Goal: Task Accomplishment & Management: Manage account settings

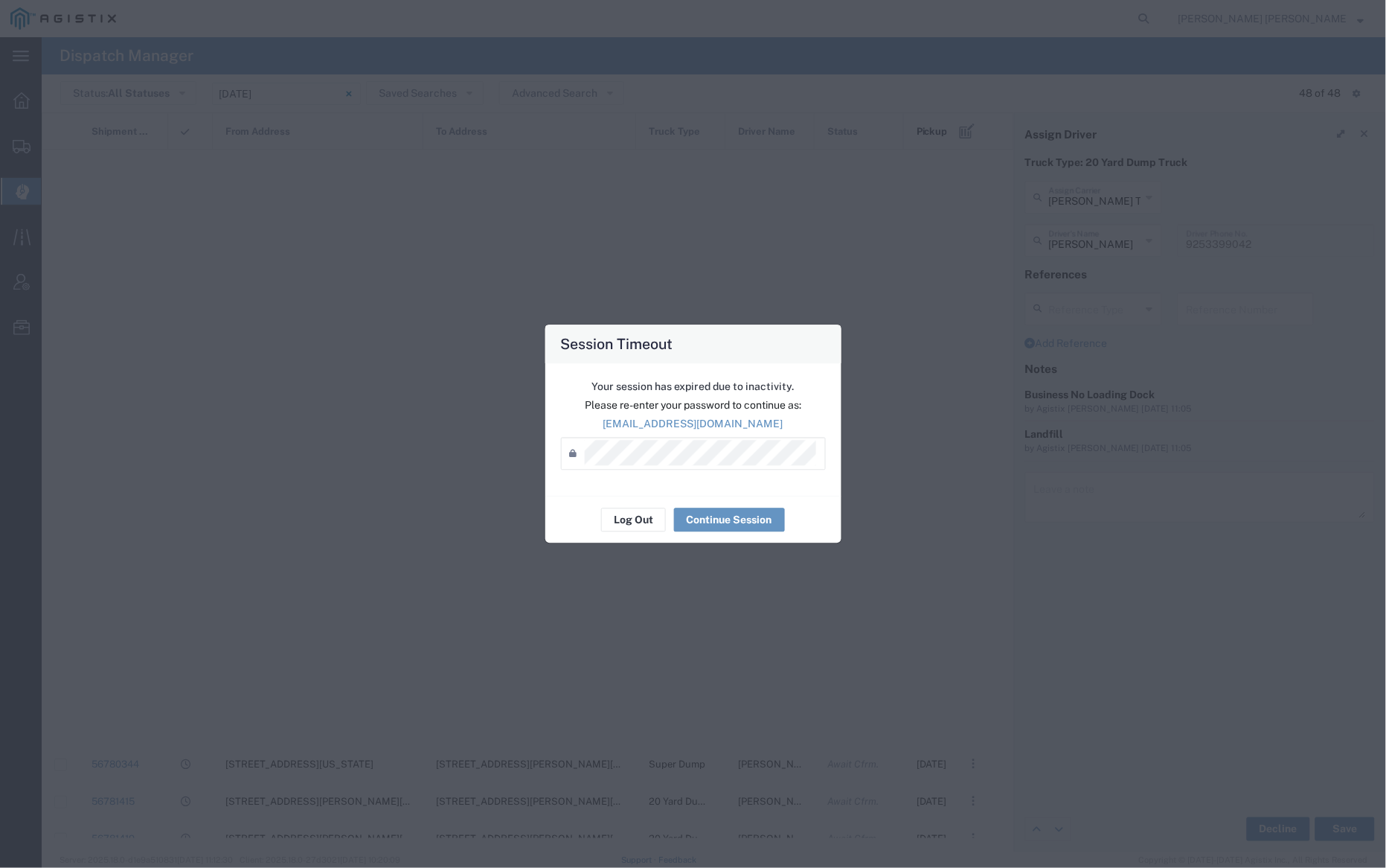
scroll to position [990, 0]
click at [628, 519] on button "Log Out" at bounding box center [634, 520] width 65 height 23
